Goal: Navigation & Orientation: Find specific page/section

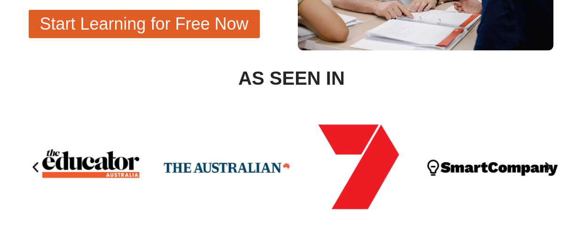
scroll to position [298, 0]
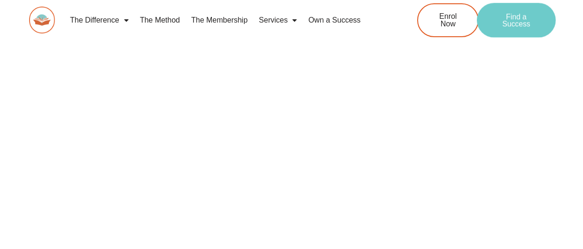
click at [511, 23] on span "Find a Success" at bounding box center [516, 20] width 49 height 15
